Goal: Task Accomplishment & Management: Manage account settings

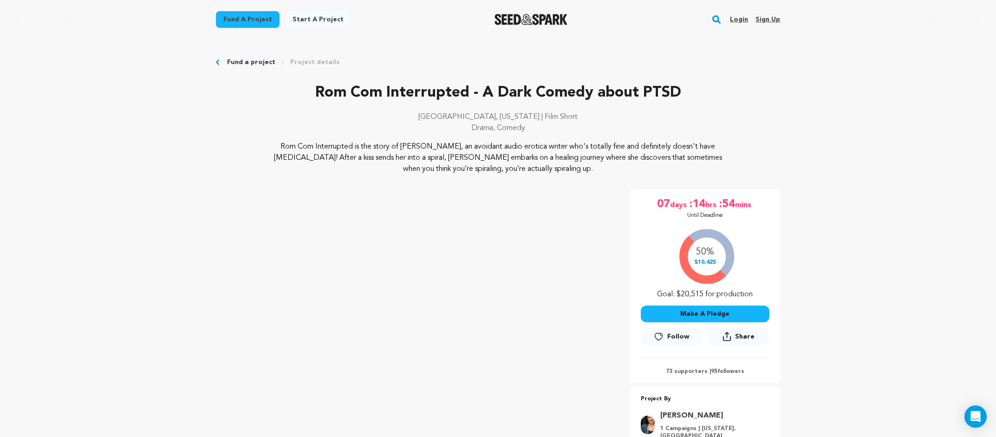
click at [744, 17] on link "Login" at bounding box center [739, 19] width 18 height 15
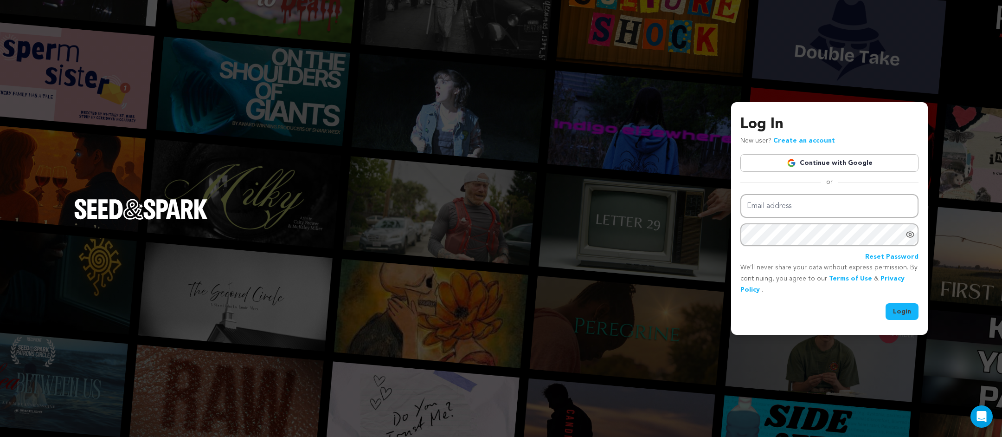
click at [786, 219] on div "Email address Password Reset Password" at bounding box center [830, 228] width 178 height 68
click at [786, 210] on input "Email address" at bounding box center [830, 206] width 178 height 24
type input "sofia@sofiapalmero.com"
click at [902, 310] on button "Login" at bounding box center [902, 311] width 33 height 17
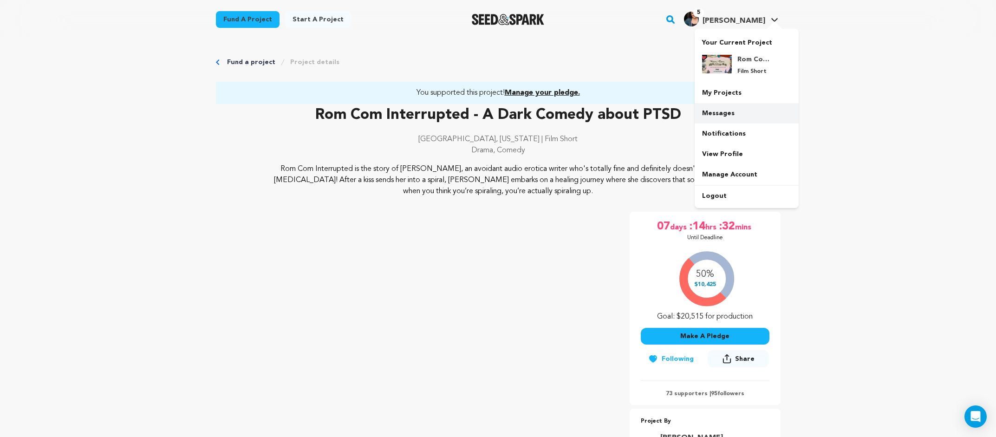
click at [750, 111] on link "Messages" at bounding box center [746, 113] width 104 height 20
click at [744, 113] on link "Messages" at bounding box center [746, 113] width 104 height 20
click at [724, 112] on link "Messages" at bounding box center [746, 113] width 104 height 20
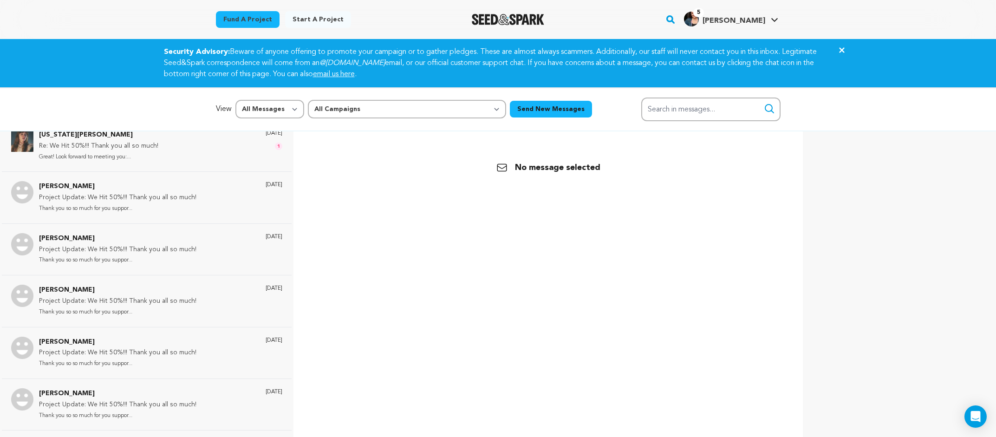
scroll to position [222, 0]
click at [681, 114] on input "Search in messages..." at bounding box center [710, 109] width 139 height 24
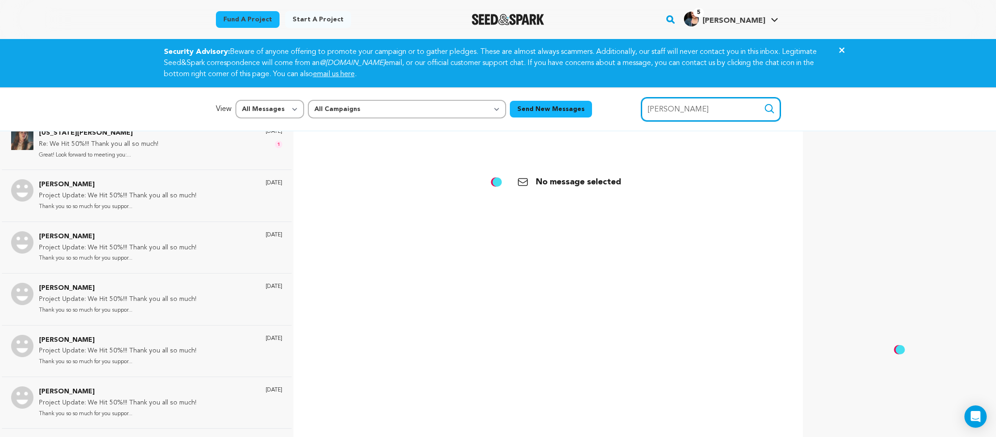
type input "alejandro"
click at [763, 103] on button "Search" at bounding box center [768, 108] width 11 height 11
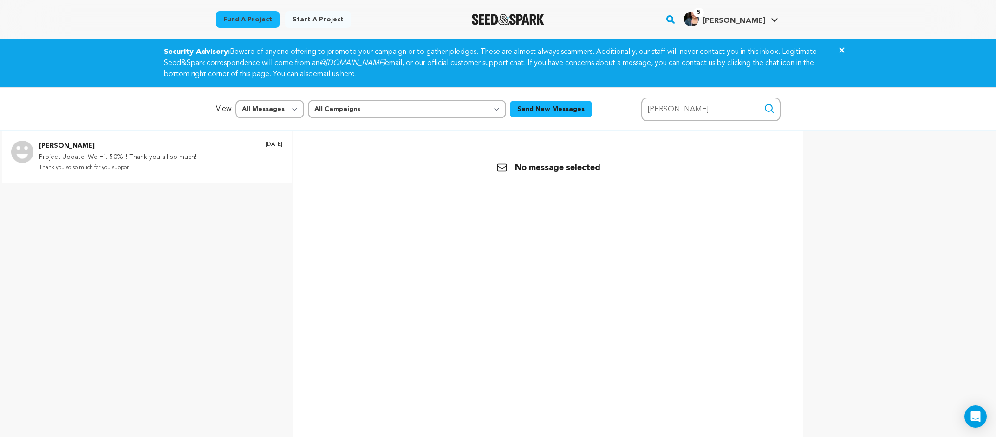
click at [171, 165] on p "Thank you so so much for you suppor..." at bounding box center [117, 167] width 157 height 11
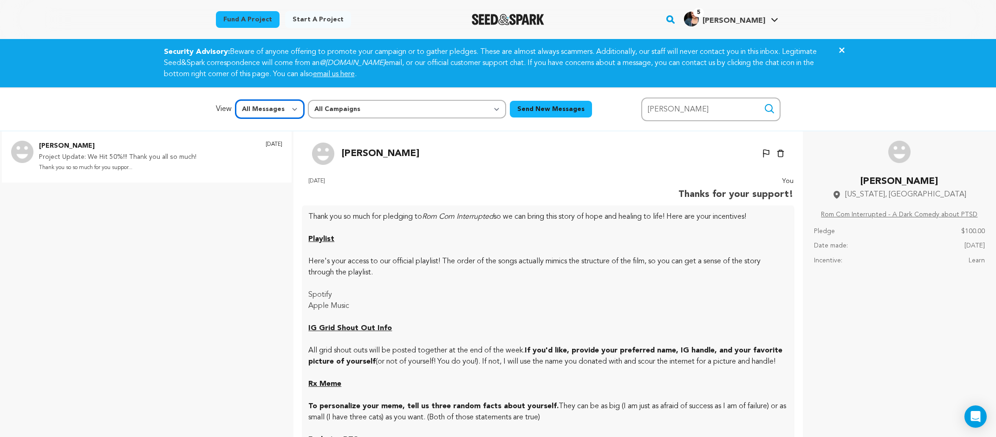
click at [258, 110] on select "All Messages Starred Unread" at bounding box center [269, 109] width 69 height 19
click at [340, 106] on select "All Campaigns Rom Com Interrupted - A Dark Comedy about PTSD" at bounding box center [407, 109] width 198 height 19
select select "62402"
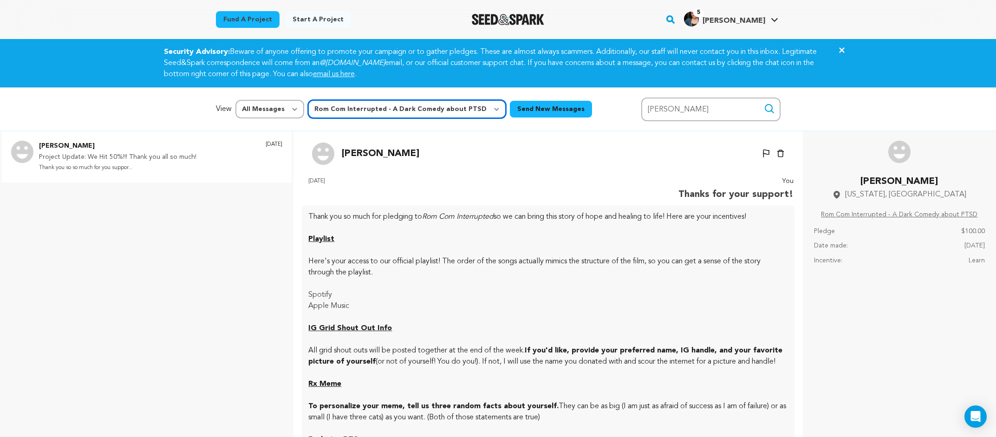
click at [308, 100] on select "All Campaigns Rom Com Interrupted - A Dark Comedy about PTSD" at bounding box center [407, 109] width 198 height 19
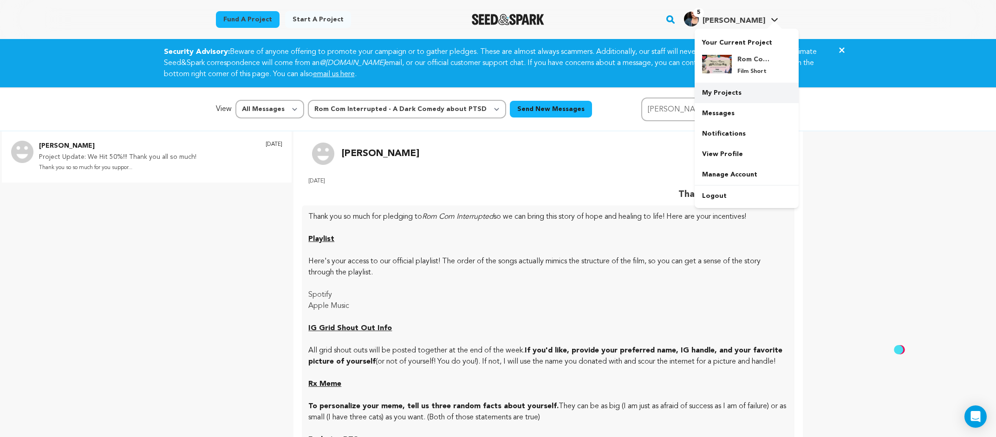
click at [742, 90] on link "My Projects" at bounding box center [746, 93] width 104 height 20
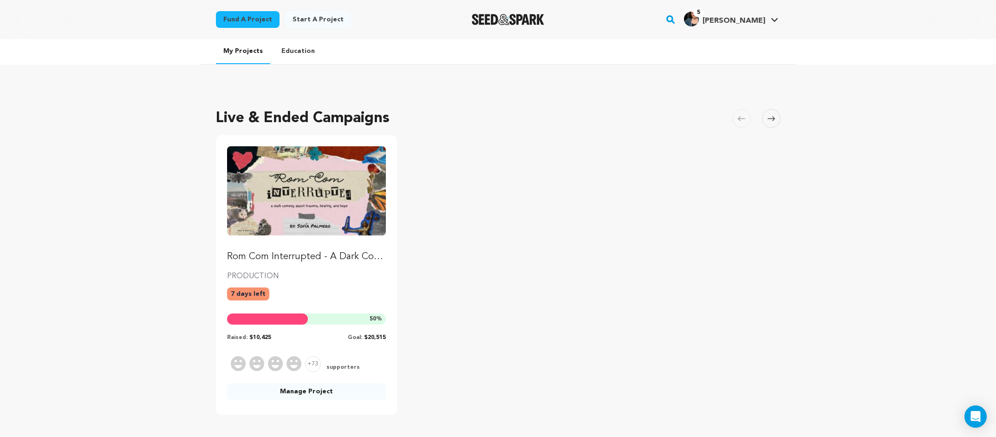
click at [320, 388] on link "Manage Project" at bounding box center [306, 391] width 159 height 17
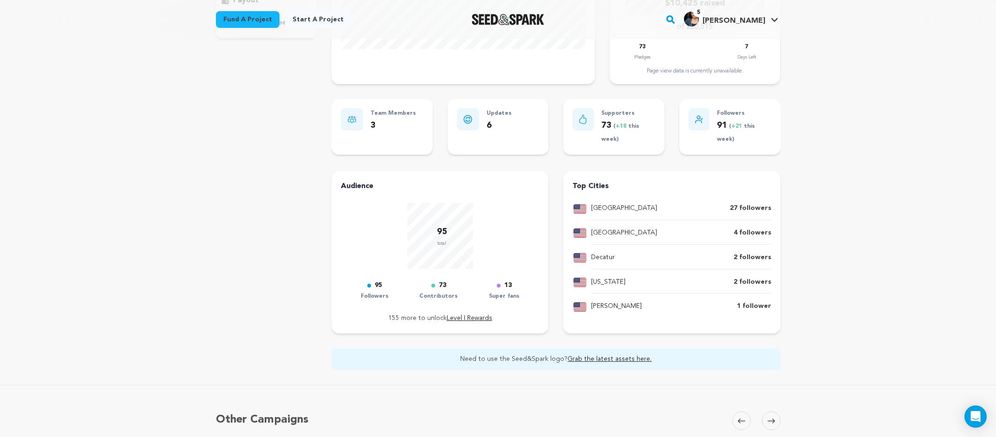
scroll to position [71, 0]
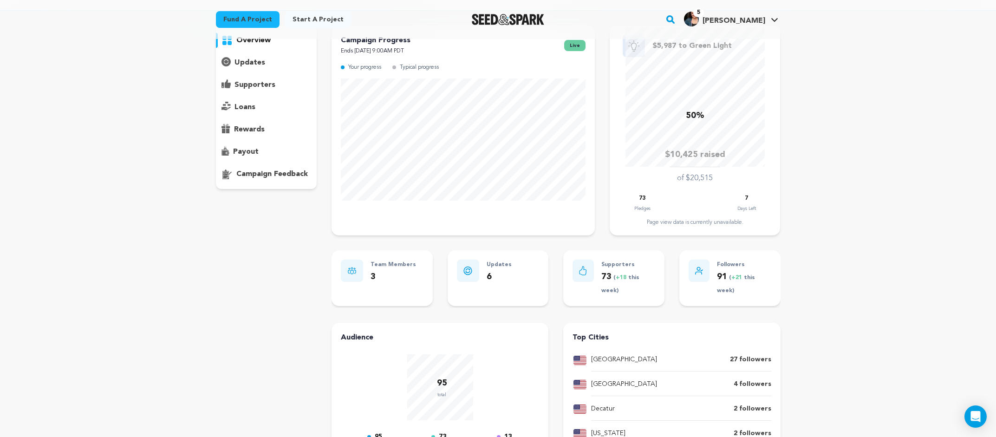
click at [246, 82] on p "supporters" at bounding box center [254, 84] width 41 height 11
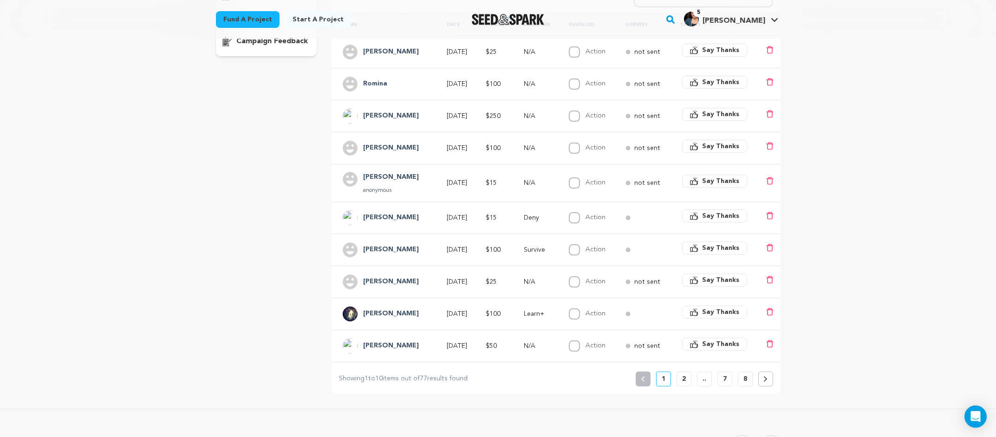
scroll to position [205, 0]
click at [741, 380] on button "8" at bounding box center [744, 378] width 15 height 15
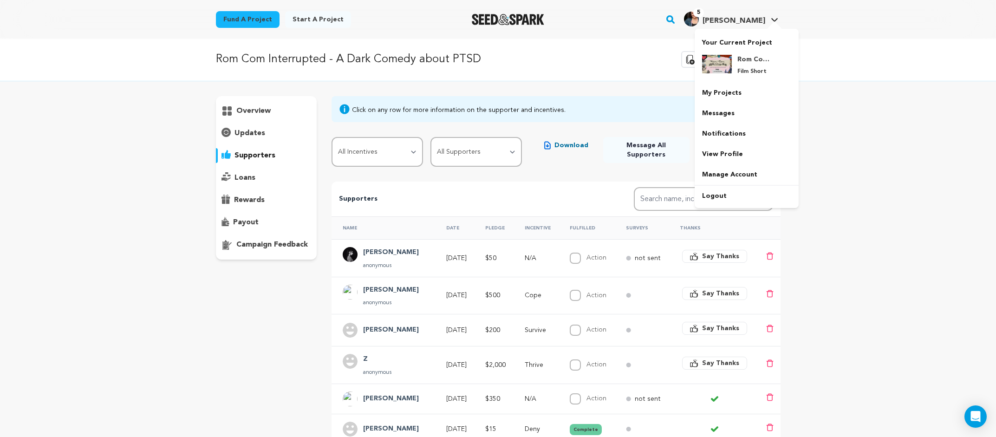
scroll to position [0, 0]
click at [750, 27] on span "5 Sofia P. Sofia P." at bounding box center [731, 19] width 98 height 19
click at [737, 93] on link "My Projects" at bounding box center [746, 93] width 104 height 20
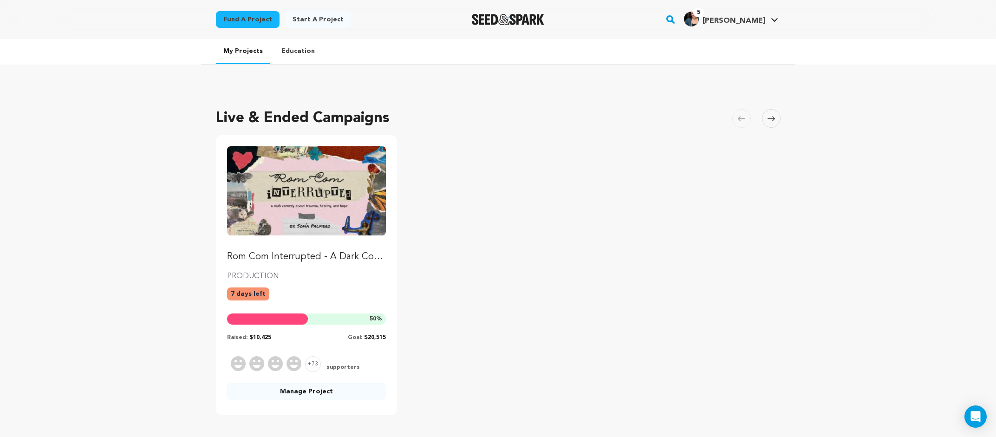
click at [354, 215] on img "Fund Rom Com Interrupted - A Dark Comedy about PTSD" at bounding box center [306, 190] width 159 height 89
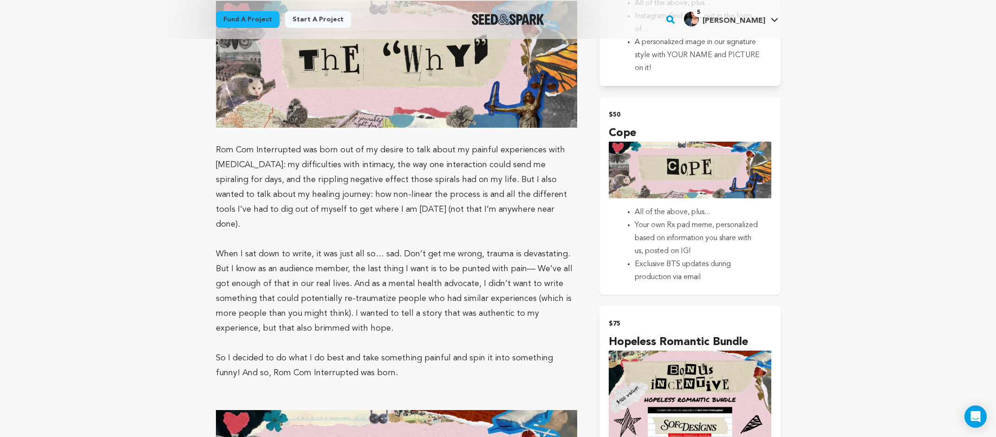
scroll to position [1180, 0]
